Goal: Communication & Community: Answer question/provide support

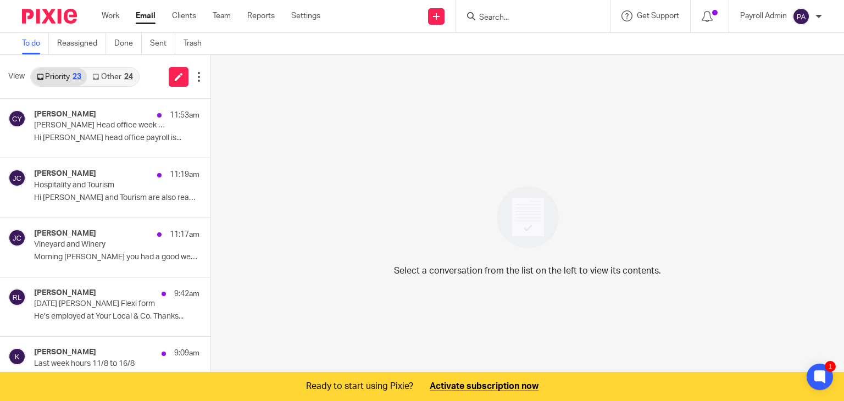
click at [540, 16] on input "Search" at bounding box center [527, 18] width 99 height 10
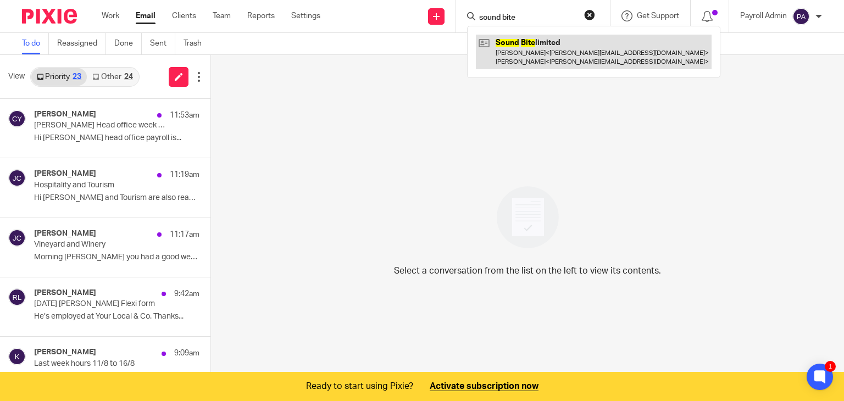
type input "sound bite"
click at [527, 51] on link at bounding box center [594, 52] width 236 height 34
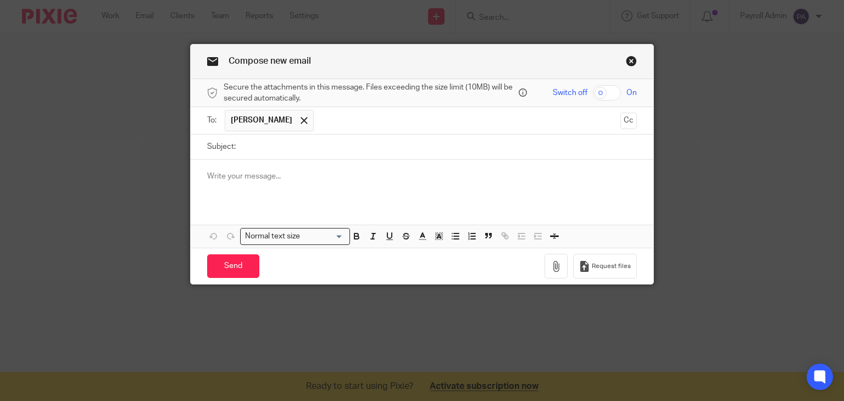
click at [270, 145] on input "Subject:" at bounding box center [439, 147] width 396 height 25
type input "Todays Payroll [DATE]"
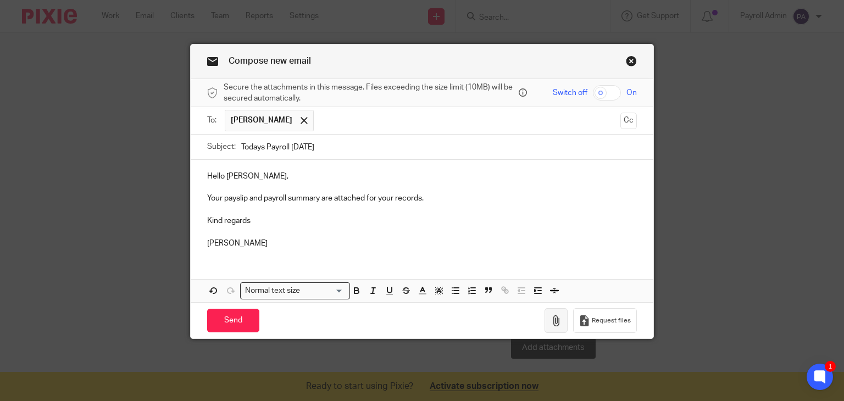
click at [552, 319] on icon "button" at bounding box center [556, 320] width 11 height 11
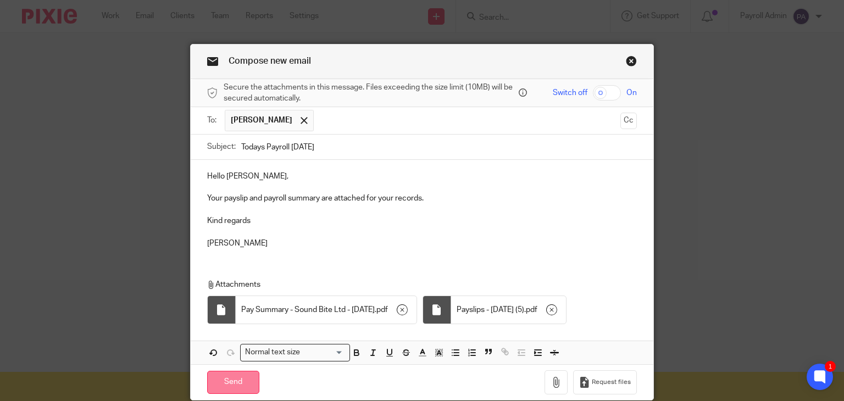
click at [231, 385] on input "Send" at bounding box center [233, 383] width 52 height 24
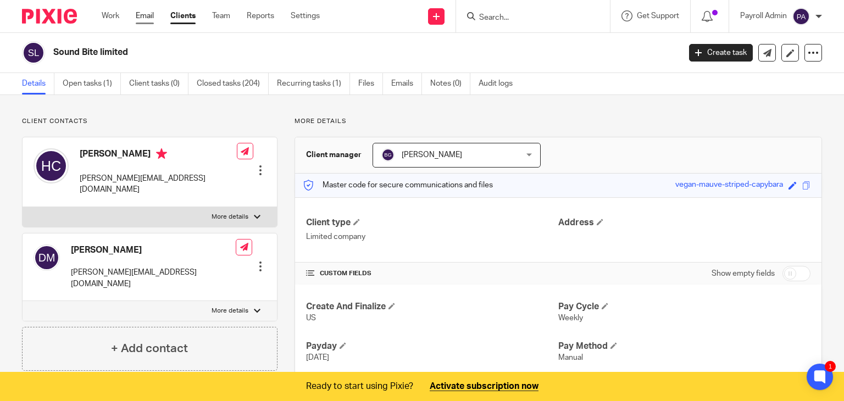
click at [143, 14] on link "Email" at bounding box center [145, 15] width 18 height 11
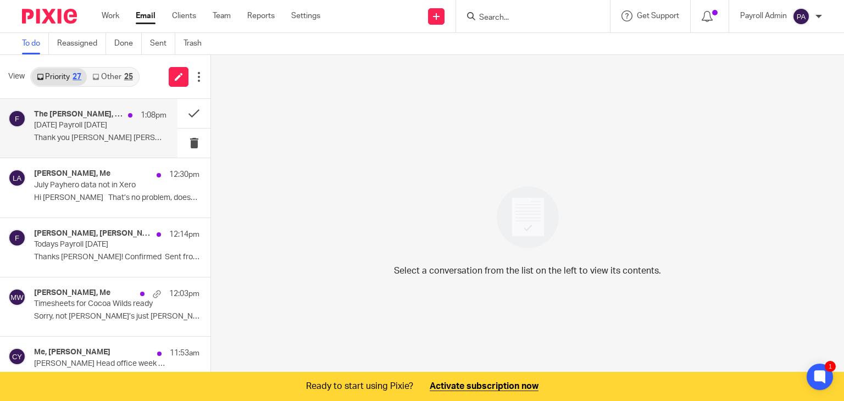
click at [66, 119] on h4 "The Cahn, Me" at bounding box center [78, 114] width 88 height 9
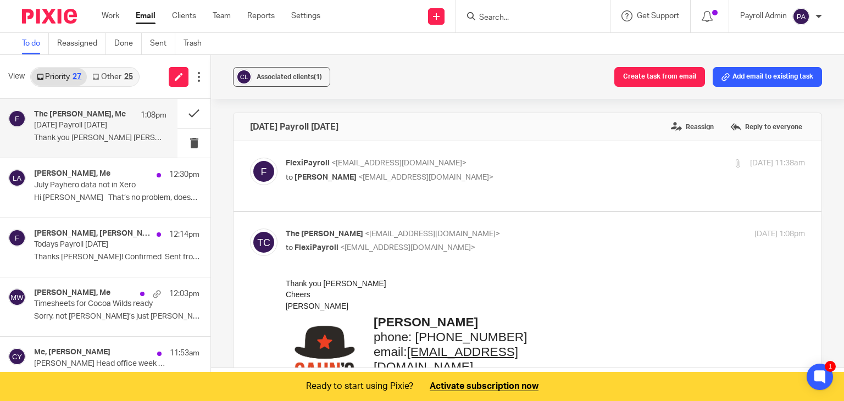
click at [762, 74] on button "Add email to existing task" at bounding box center [767, 77] width 109 height 20
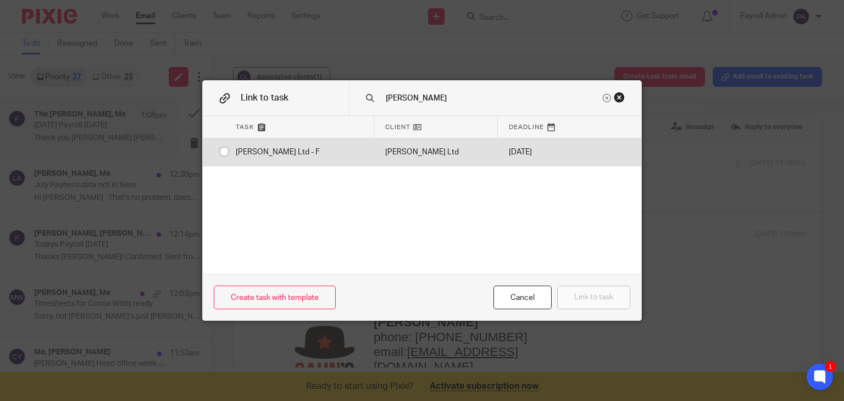
type input "cahn"
click at [225, 150] on div "Cahn Ltd - F" at bounding box center [299, 151] width 149 height 27
radio input "true"
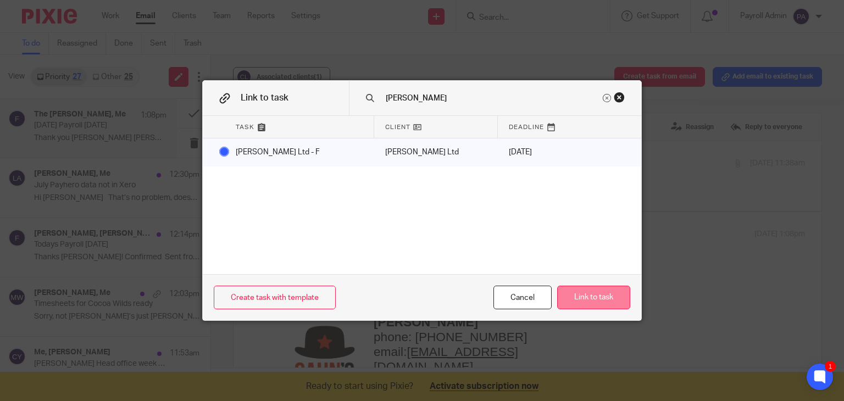
click at [595, 293] on button "Link to task" at bounding box center [593, 298] width 73 height 24
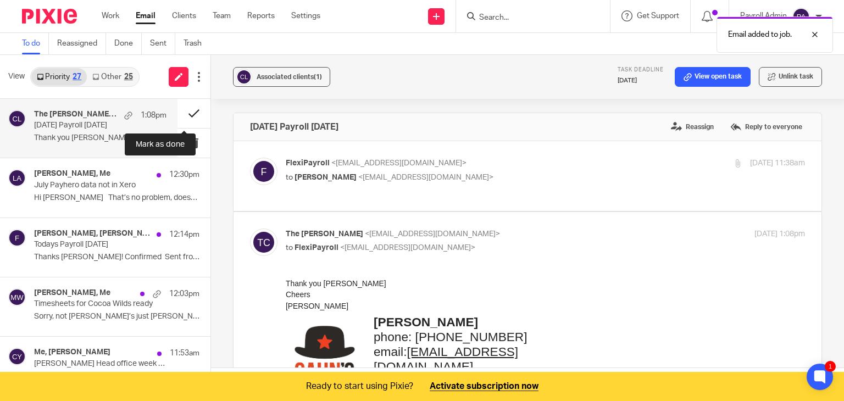
click at [183, 110] on button at bounding box center [193, 113] width 33 height 29
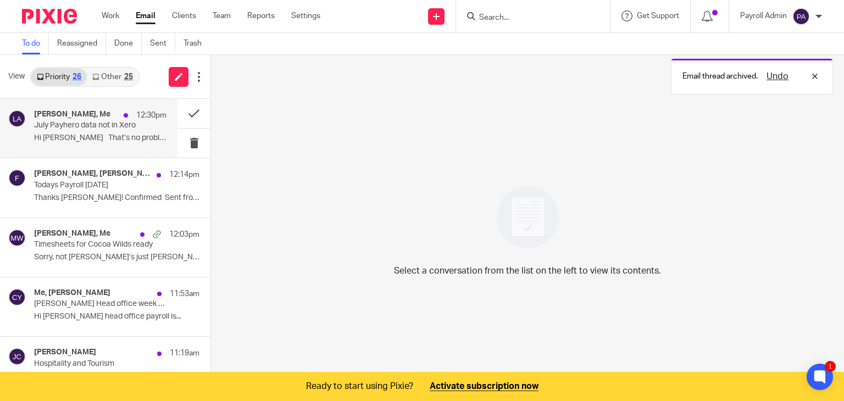
click at [67, 130] on div "Louise Ardern, Me 12:30pm July Payhero data not in Xero Hi Julie That’s no prob…" at bounding box center [100, 128] width 132 height 37
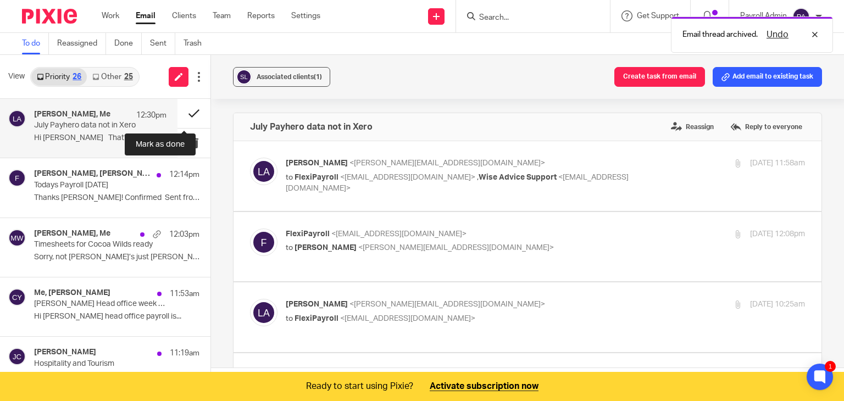
click at [184, 111] on button at bounding box center [193, 113] width 33 height 29
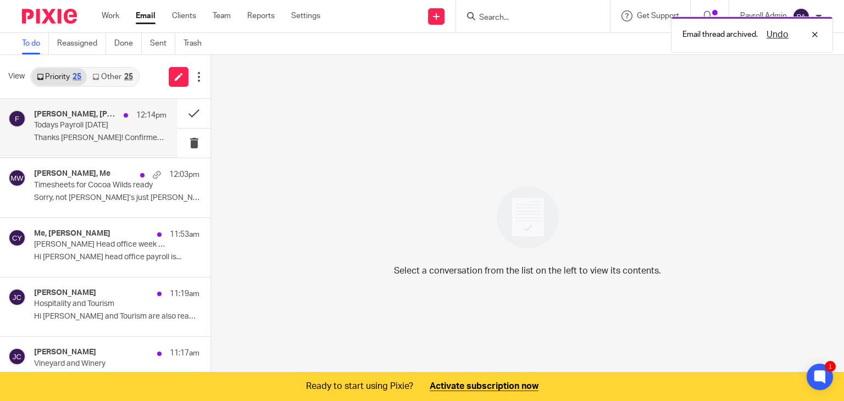
click at [69, 120] on div "Natalie Fakhoury, natalie@kohkoz.co.nz, Me 12:14pm" at bounding box center [100, 115] width 132 height 11
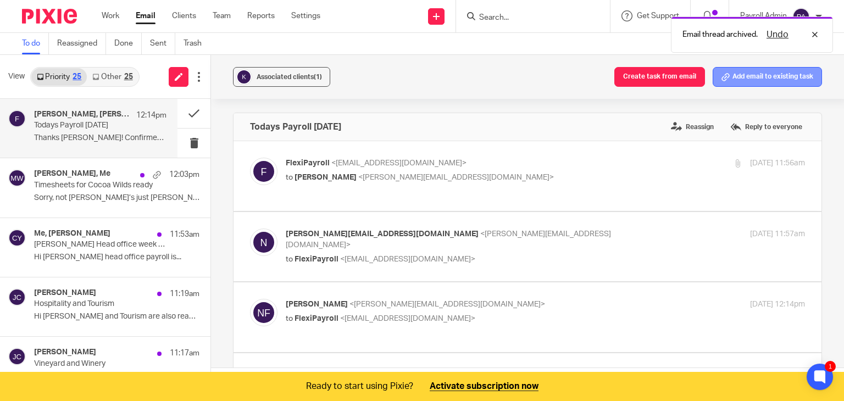
click at [735, 77] on button "Add email to existing task" at bounding box center [767, 77] width 109 height 20
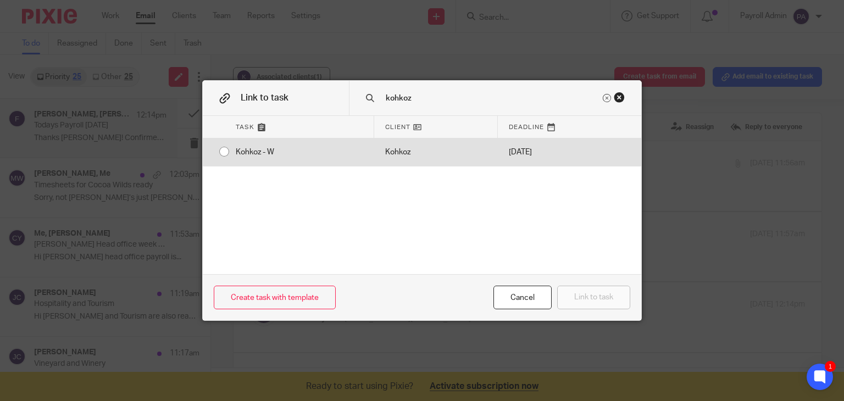
type input "kohkoz"
click at [220, 151] on input "radio" at bounding box center [224, 151] width 21 height 21
radio input "false"
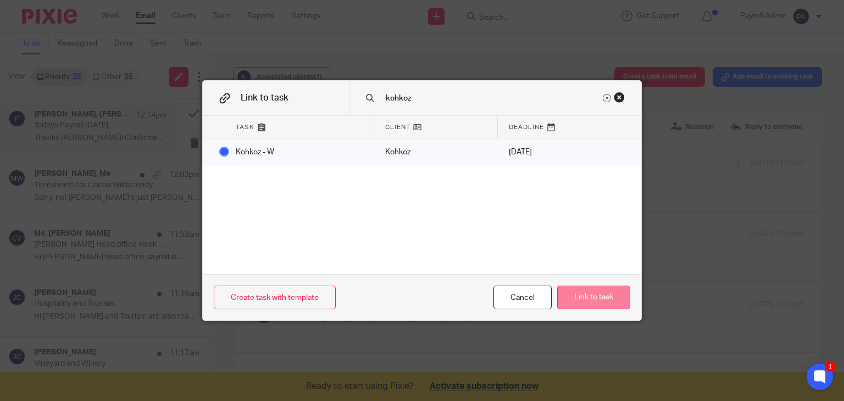
click at [621, 298] on button "Link to task" at bounding box center [593, 298] width 73 height 24
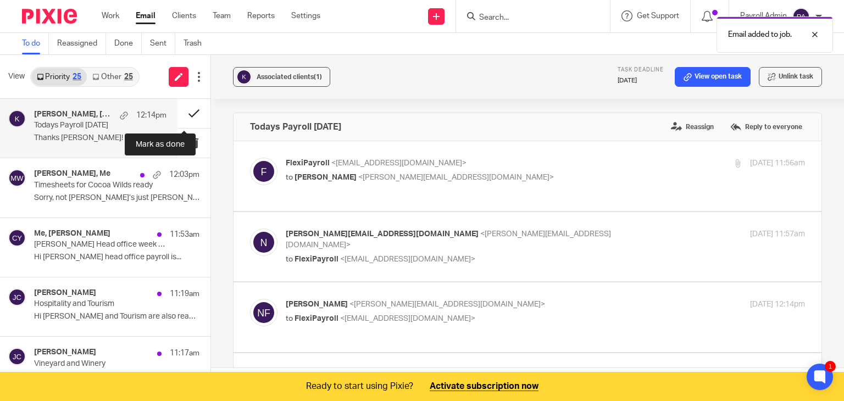
click at [181, 113] on button at bounding box center [193, 113] width 33 height 29
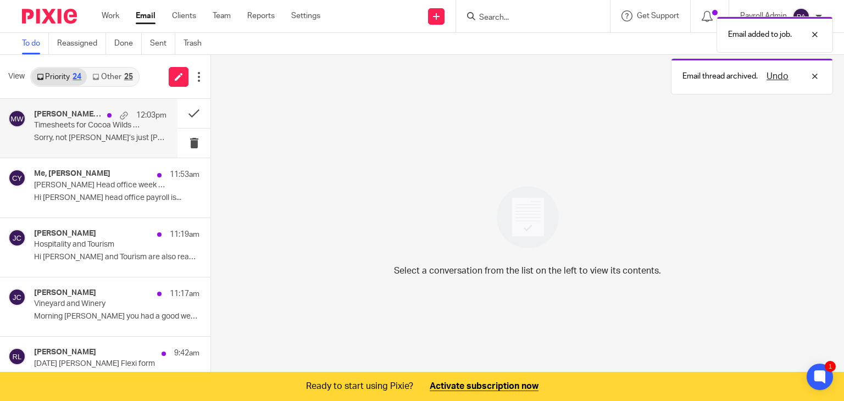
click at [77, 134] on p "Sorry, not Amber’s just Rebecca’s On Mon,..." at bounding box center [100, 138] width 132 height 9
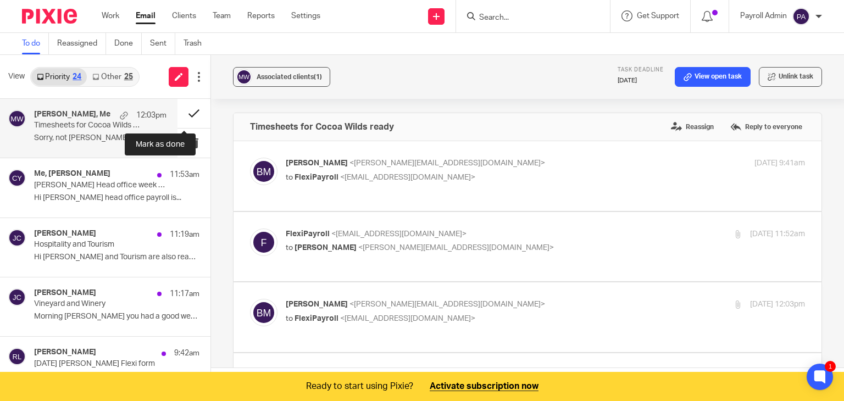
click at [184, 111] on button at bounding box center [193, 113] width 33 height 29
